Goal: Check status: Check status

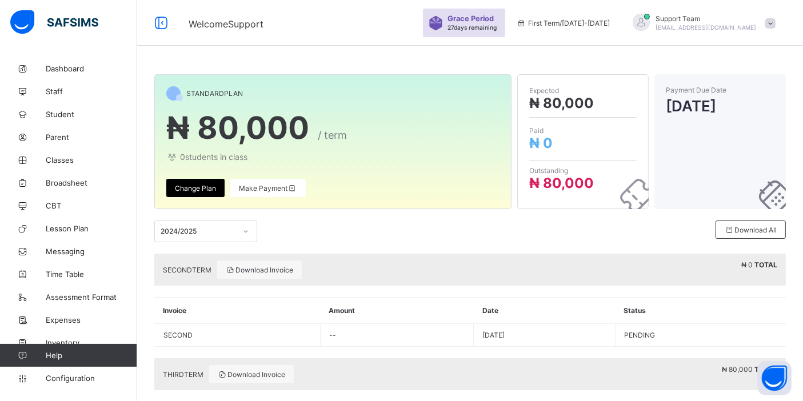
click at [214, 13] on div "Welcome Support Grace Period 27 days remaining First Term / [DATE]-[DATE] Suppo…" at bounding box center [401, 23] width 803 height 46
